Goal: Task Accomplishment & Management: Manage account settings

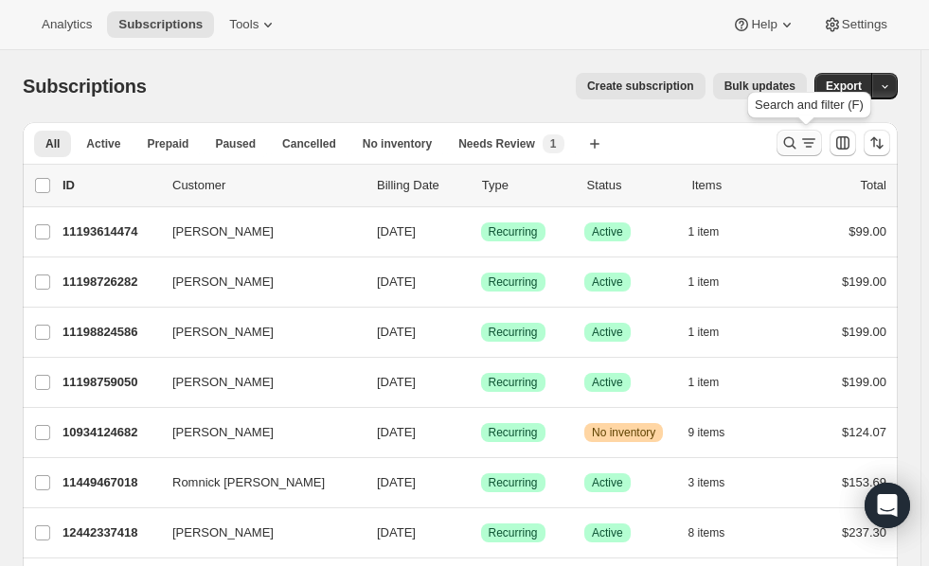
click at [792, 144] on icon "Search and filter results" at bounding box center [790, 143] width 12 height 12
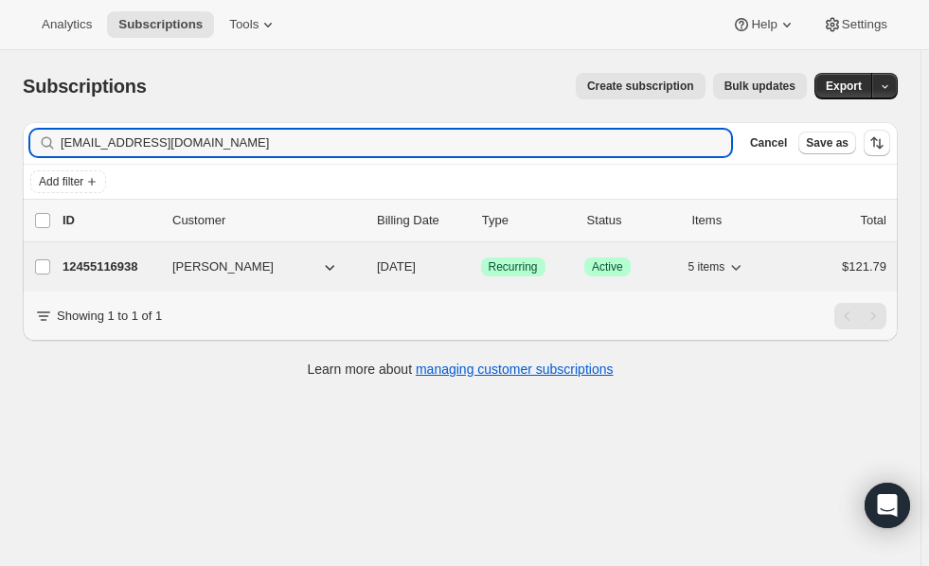
type input "[EMAIL_ADDRESS][DOMAIN_NAME]"
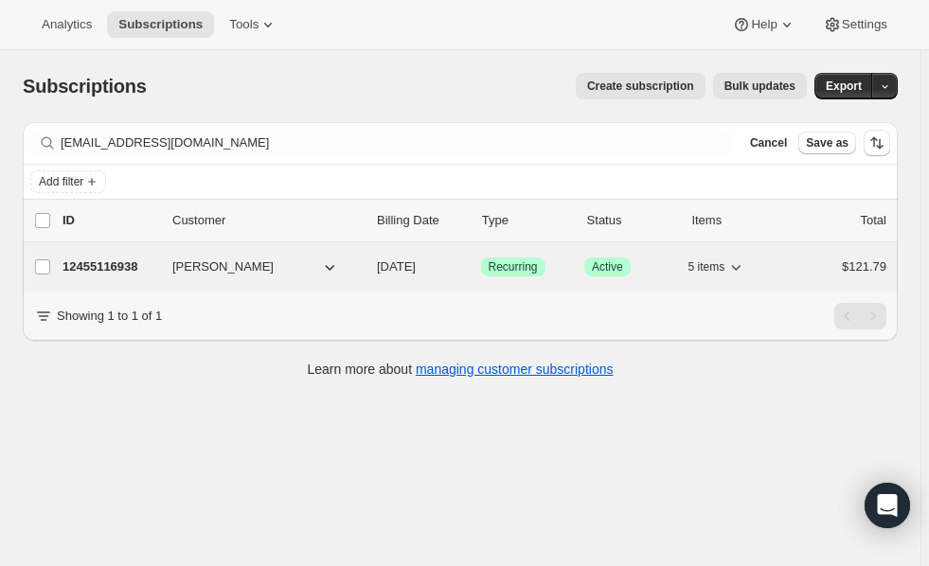
click at [118, 262] on p "12455116938" at bounding box center [109, 267] width 95 height 19
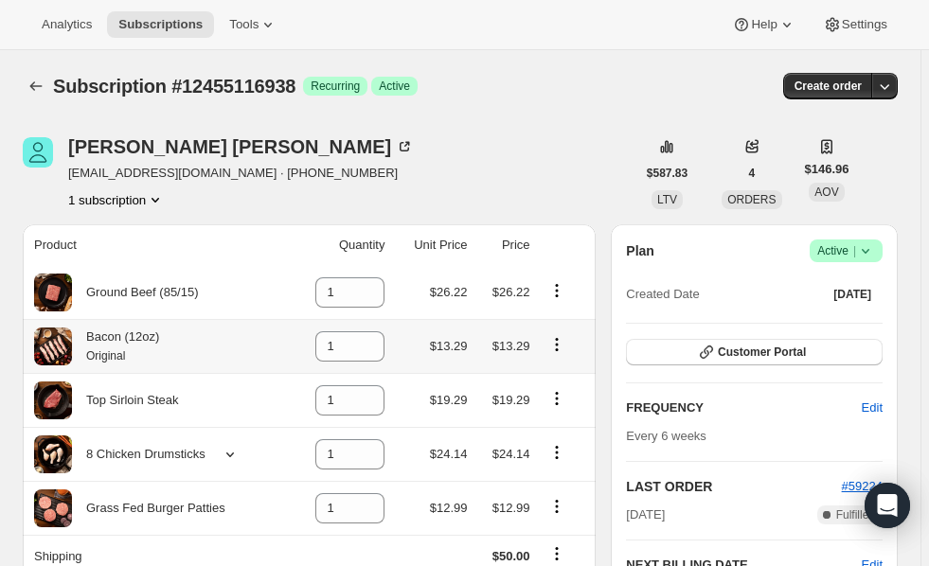
click at [790, 490] on h2 "LAST ORDER" at bounding box center [733, 486] width 215 height 19
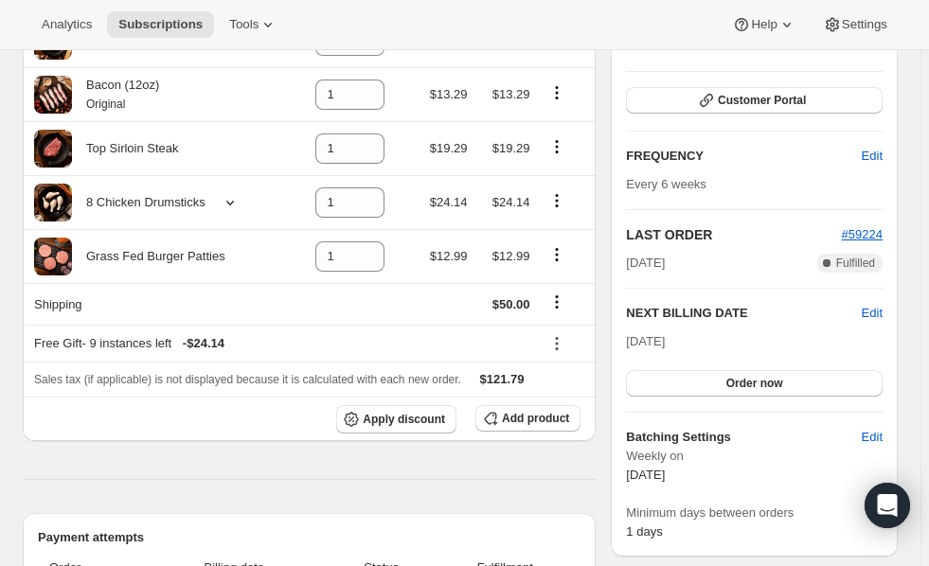
scroll to position [250, 0]
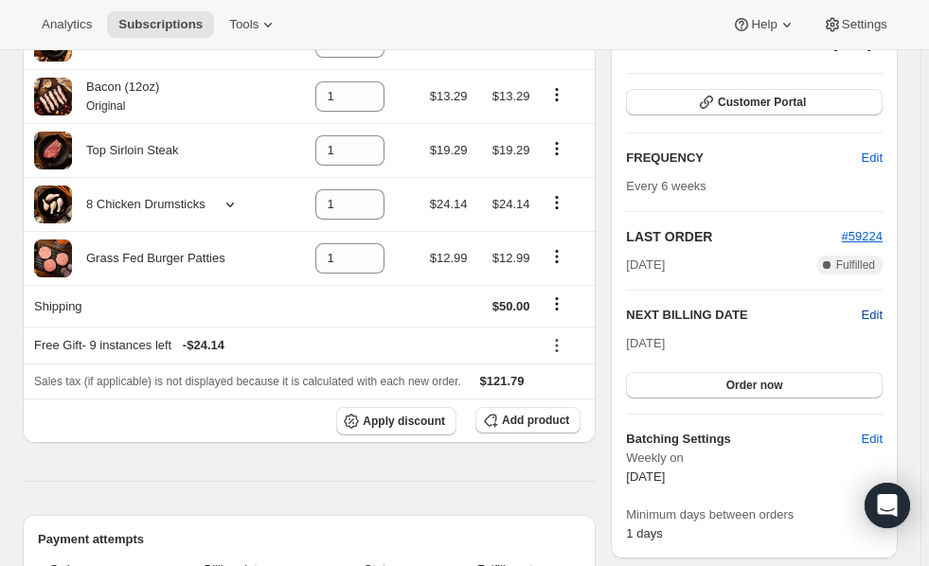
click at [881, 316] on span "Edit" at bounding box center [872, 315] width 21 height 19
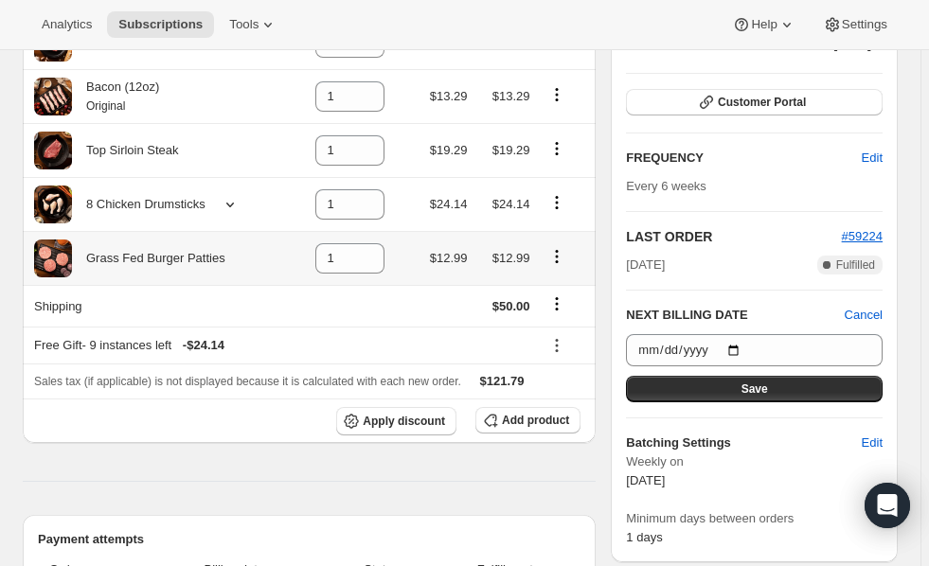
click at [824, 444] on h6 "Batching Settings" at bounding box center [743, 443] width 235 height 19
click at [882, 314] on span "Cancel" at bounding box center [864, 315] width 38 height 19
